Goal: Check status

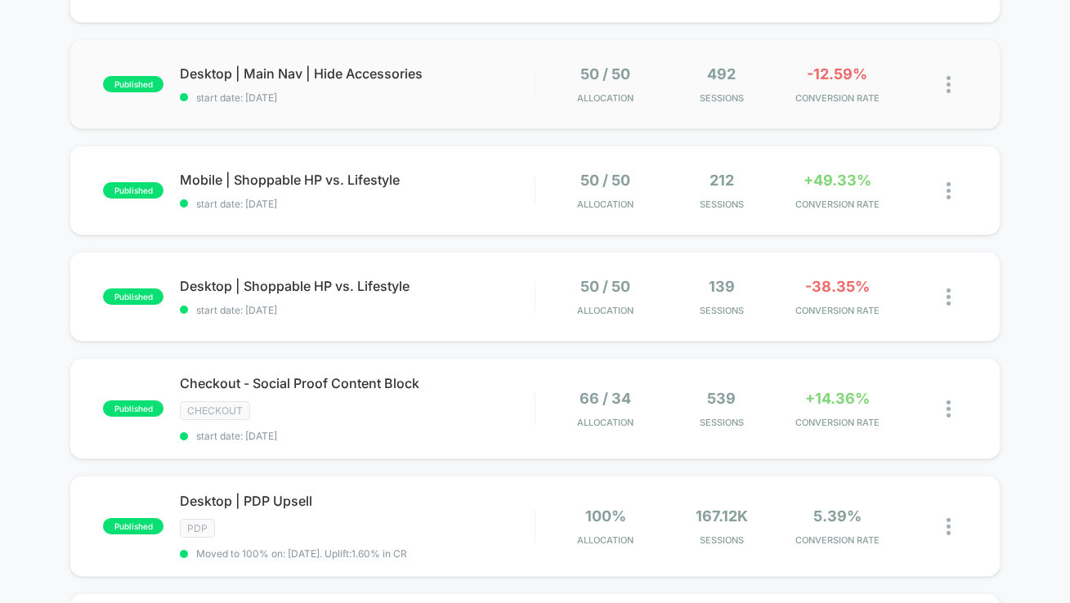
scroll to position [250, 0]
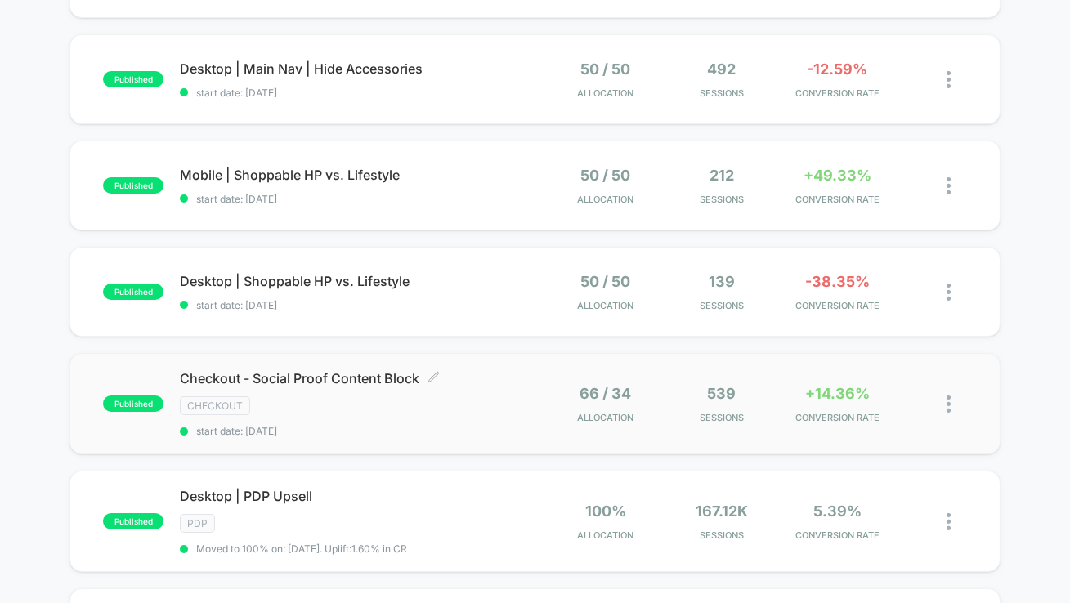
click at [493, 412] on div "CHECKOUT" at bounding box center [357, 405] width 355 height 19
